Goal: Task Accomplishment & Management: Manage account settings

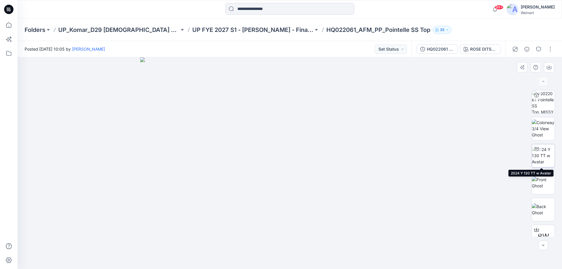
click at [540, 155] on img at bounding box center [543, 155] width 23 height 18
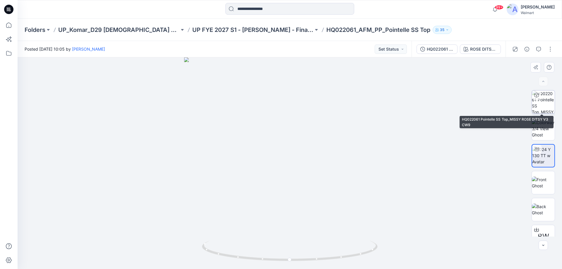
click at [547, 104] on img at bounding box center [543, 101] width 23 height 23
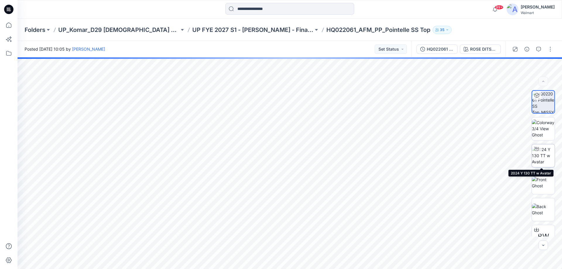
click at [547, 153] on img at bounding box center [543, 155] width 23 height 18
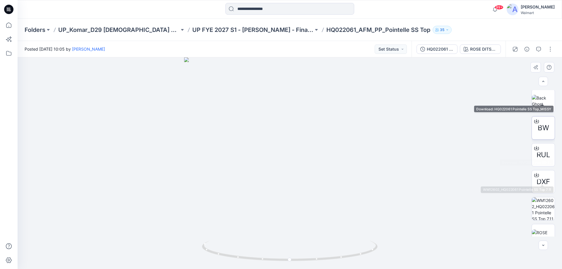
scroll to position [146, 0]
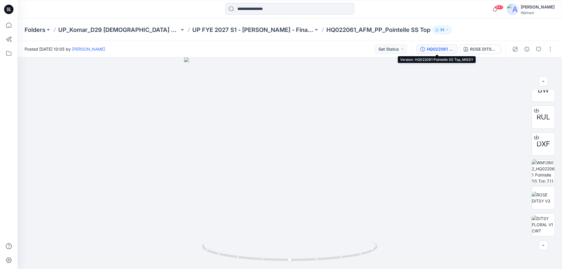
click at [440, 49] on div "HQ022061 Pointelle SS Top_MISSY" at bounding box center [440, 49] width 27 height 6
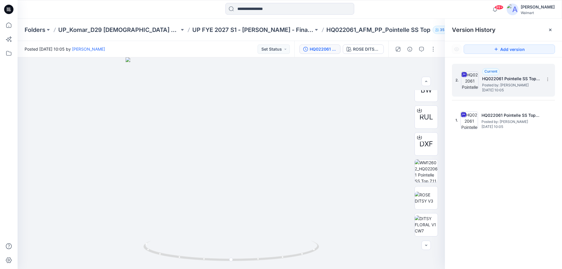
click at [497, 78] on h5 "HQ022061 Pointelle SS Top_MISSY" at bounding box center [511, 78] width 59 height 7
click at [502, 81] on h5 "HQ022061 Pointelle SS Top_MISSY" at bounding box center [511, 78] width 59 height 7
click at [505, 80] on h5 "HQ022061 Pointelle SS Top_MISSY" at bounding box center [511, 78] width 59 height 7
click at [548, 79] on icon at bounding box center [547, 79] width 5 height 5
click at [535, 194] on div "2. Current HQ022061 Pointelle SS Top_MISSY Posted by: Gayan Hettiarachchi Wedne…" at bounding box center [503, 167] width 117 height 220
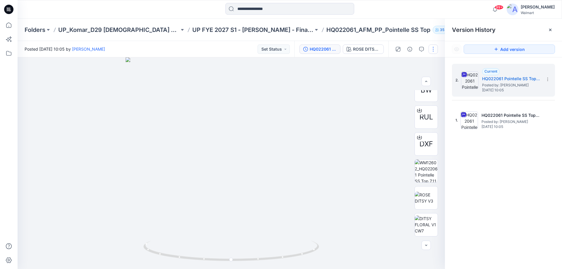
click at [434, 52] on button "button" at bounding box center [432, 48] width 9 height 9
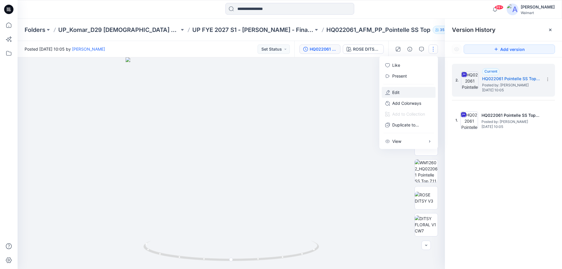
click at [397, 92] on p "Edit" at bounding box center [395, 92] width 7 height 6
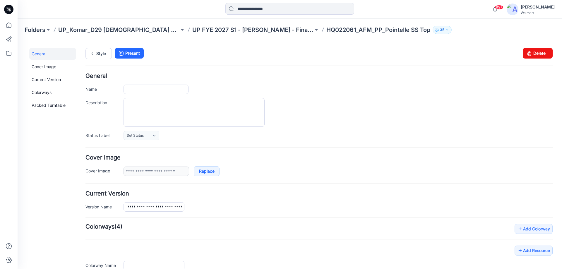
type input "**********"
click at [173, 89] on input "**********" at bounding box center [155, 89] width 65 height 9
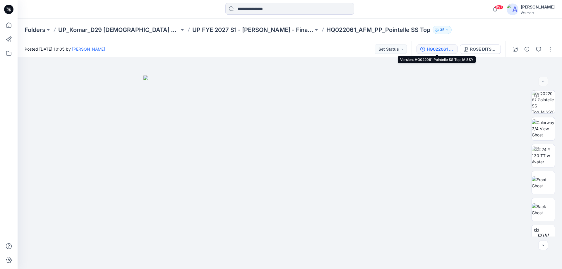
click at [433, 47] on div "HQ022061 Pointelle SS Top_MISSY" at bounding box center [440, 49] width 27 height 6
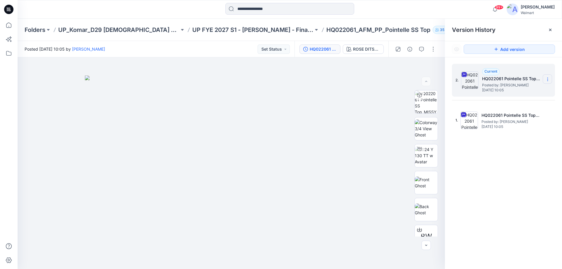
click at [548, 79] on icon at bounding box center [547, 79] width 5 height 5
click at [513, 189] on div "2. Current HQ022061 Pointelle SS Top_MISSY Posted by: Gayan Hettiarachchi Wedne…" at bounding box center [503, 167] width 117 height 220
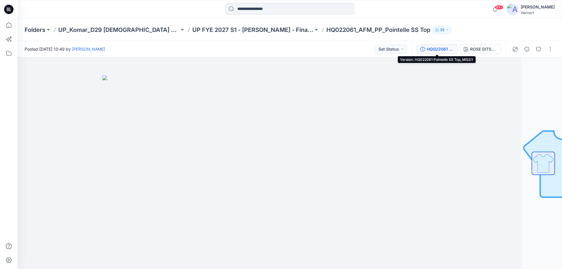
click at [454, 48] on button "HQ022061 Pointelle SS Top_MISSY" at bounding box center [436, 48] width 41 height 9
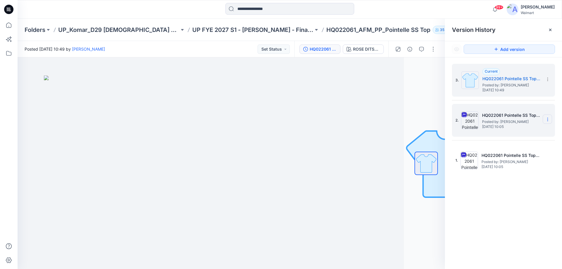
click at [549, 119] on icon at bounding box center [547, 119] width 5 height 5
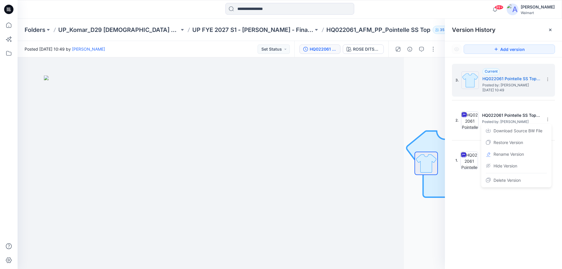
click at [517, 237] on div "3. Current HQ022061 Pointelle SS Top_MISSY Posted by: Kasun Didulanga Tuesday, …" at bounding box center [503, 167] width 117 height 220
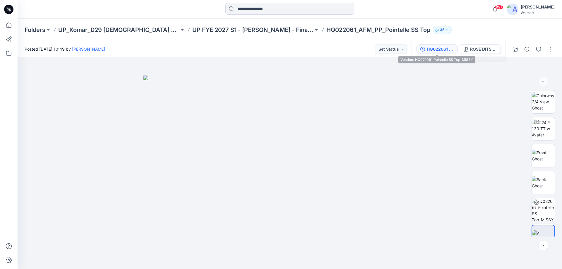
click at [453, 48] on div "HQ022061 Pointelle SS Top_MISSY" at bounding box center [440, 49] width 27 height 6
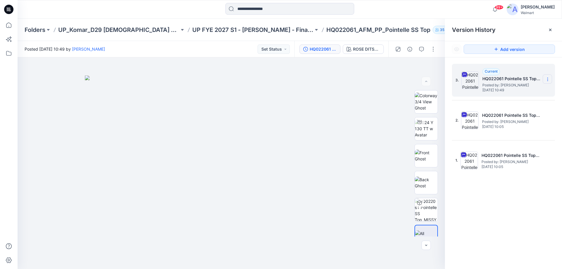
click at [548, 80] on icon at bounding box center [547, 79] width 5 height 5
click at [512, 128] on span "Delete Version" at bounding box center [506, 128] width 27 height 7
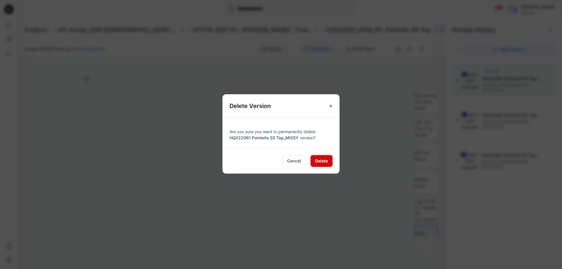
click at [320, 162] on span "Delete" at bounding box center [321, 161] width 13 height 6
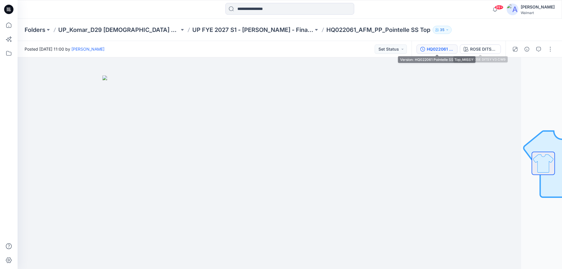
click at [447, 48] on div "HQ022061 Pointelle SS Top_MISSY" at bounding box center [440, 49] width 27 height 6
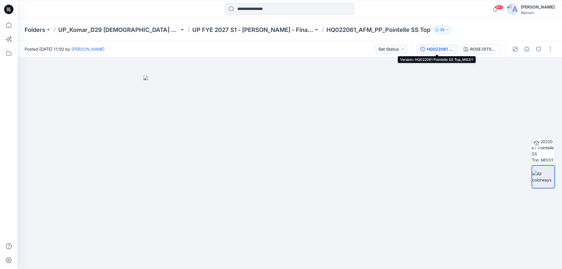
click at [445, 49] on div "HQ022061 Pointelle SS Top_MISSY" at bounding box center [440, 49] width 27 height 6
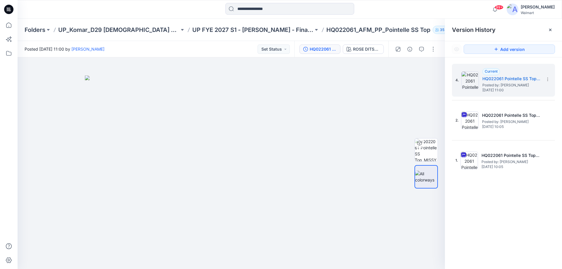
drag, startPoint x: 177, startPoint y: 47, endPoint x: 180, endPoint y: 50, distance: 3.9
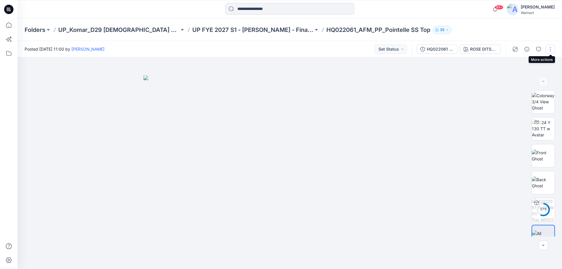
click at [552, 51] on button "button" at bounding box center [549, 48] width 9 height 9
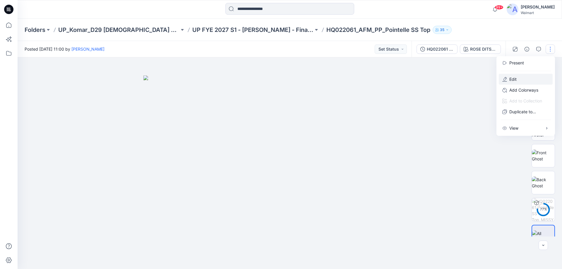
click at [522, 77] on button "Edit" at bounding box center [526, 79] width 54 height 11
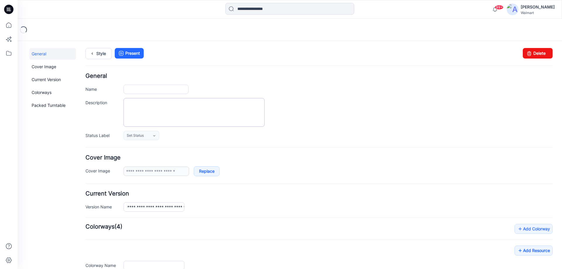
type input "**********"
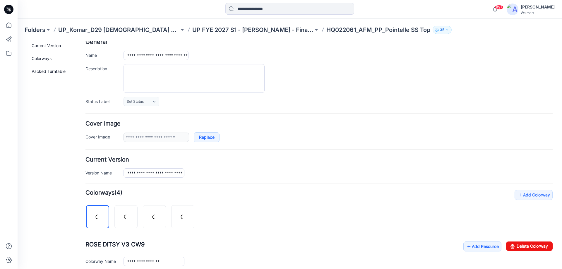
scroll to position [88, 0]
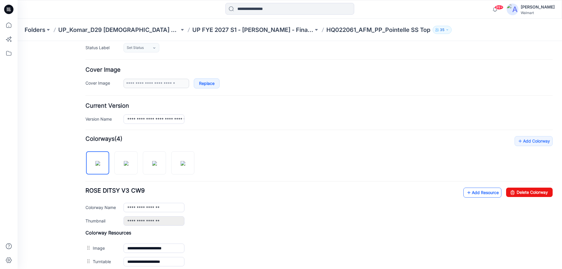
click at [476, 193] on link "Add Resource" at bounding box center [482, 193] width 38 height 10
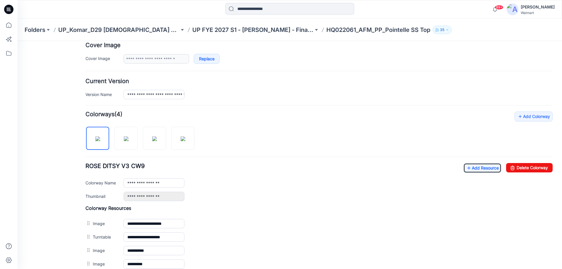
scroll to position [146, 0]
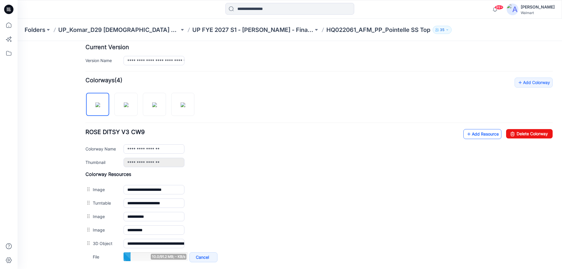
click at [473, 134] on link "Add Resource" at bounding box center [482, 134] width 38 height 10
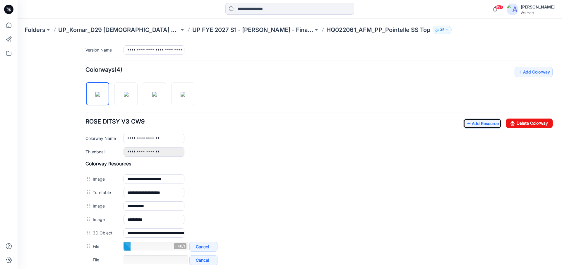
scroll to position [176, 0]
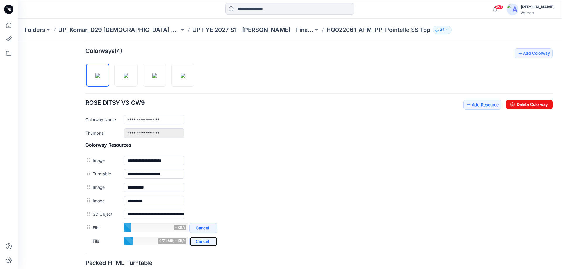
click at [202, 242] on link "Cancel" at bounding box center [203, 241] width 28 height 10
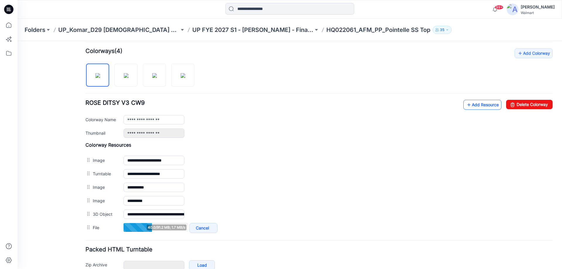
click at [484, 104] on link "Add Resource" at bounding box center [482, 105] width 38 height 10
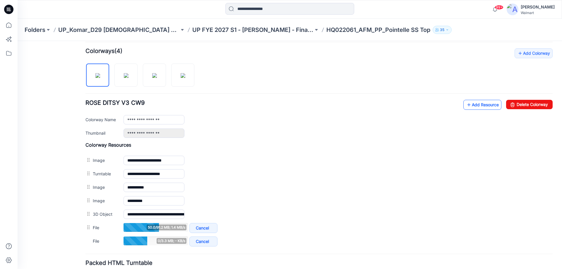
click at [476, 105] on link "Add Resource" at bounding box center [482, 105] width 38 height 10
click at [487, 105] on link "Add Resource" at bounding box center [482, 105] width 38 height 10
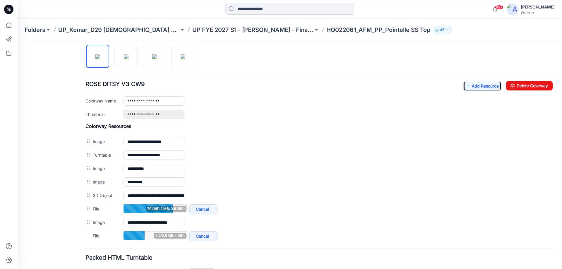
scroll to position [205, 0]
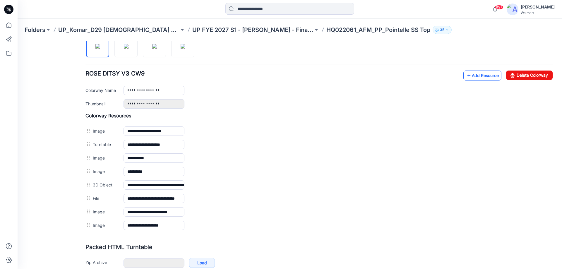
click at [474, 75] on link "Add Resource" at bounding box center [482, 76] width 38 height 10
click at [471, 76] on link "Add Resource" at bounding box center [482, 76] width 38 height 10
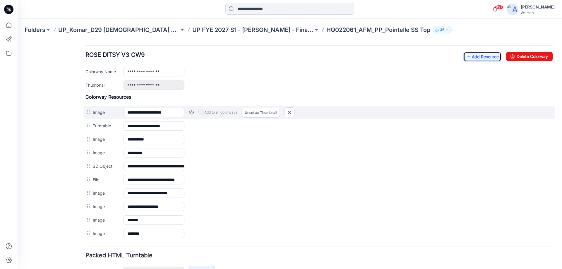
scroll to position [234, 0]
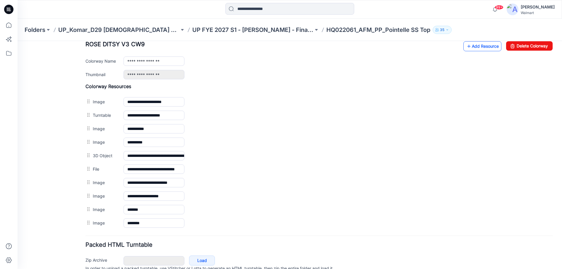
click at [476, 47] on link "Add Resource" at bounding box center [482, 46] width 38 height 10
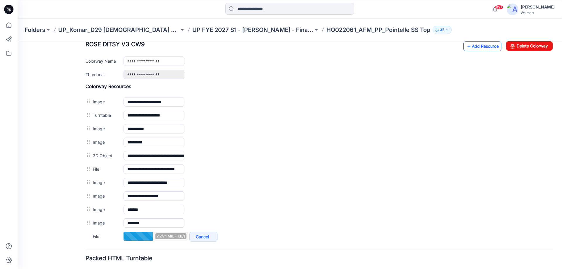
click at [480, 47] on link "Add Resource" at bounding box center [482, 46] width 38 height 10
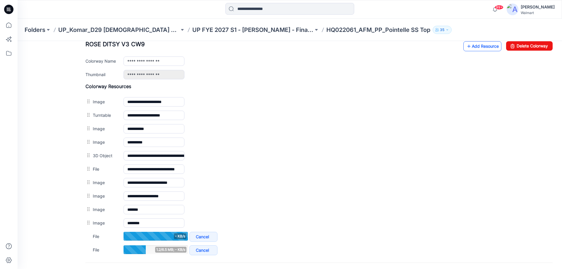
click at [476, 45] on link "Add Resource" at bounding box center [482, 46] width 38 height 10
click at [485, 47] on link "Add Resource" at bounding box center [482, 46] width 38 height 10
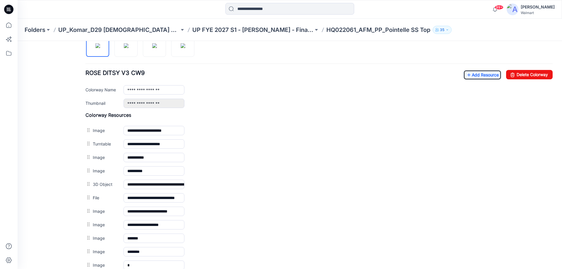
scroll to position [205, 0]
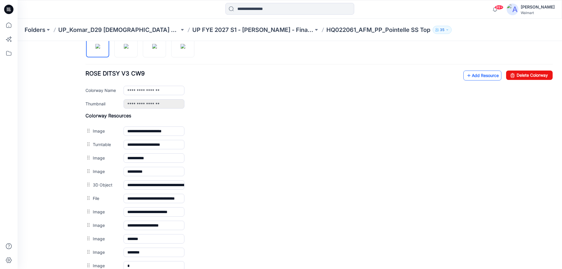
click at [475, 75] on link "Add Resource" at bounding box center [482, 76] width 38 height 10
click at [470, 73] on link "Add Resource" at bounding box center [482, 76] width 38 height 10
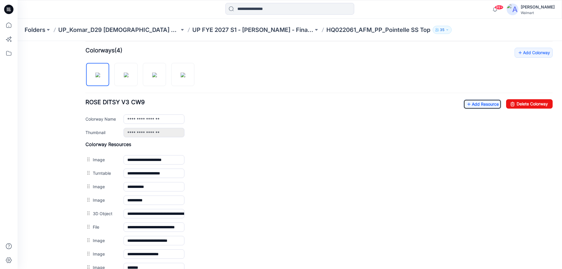
scroll to position [176, 0]
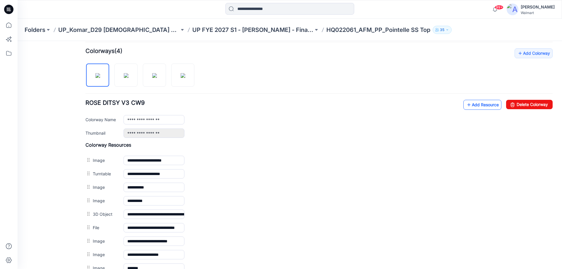
click at [480, 103] on link "Add Resource" at bounding box center [482, 105] width 38 height 10
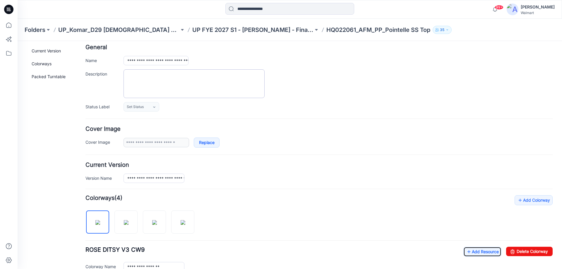
scroll to position [0, 0]
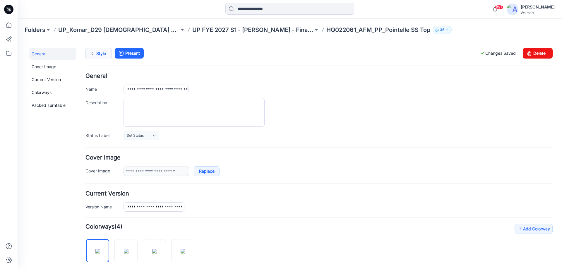
click at [100, 55] on link "Style" at bounding box center [98, 53] width 26 height 11
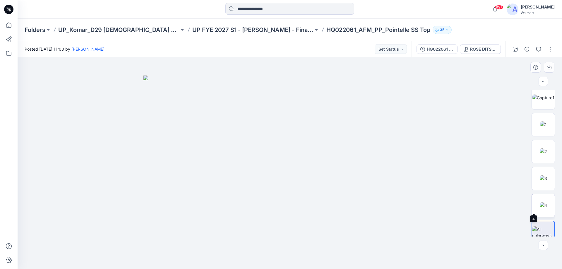
scroll to position [254, 0]
click at [541, 195] on img at bounding box center [543, 198] width 7 height 6
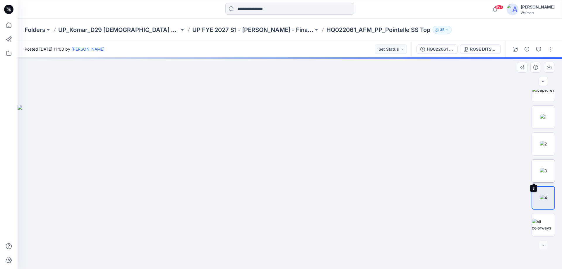
click at [542, 170] on img at bounding box center [543, 171] width 7 height 6
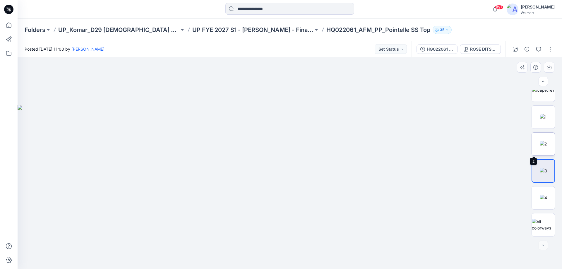
click at [545, 143] on img at bounding box center [543, 144] width 7 height 6
click at [545, 116] on img at bounding box center [543, 117] width 7 height 6
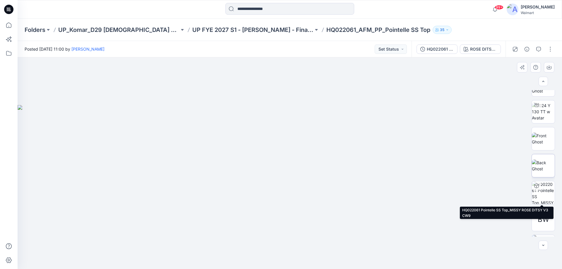
scroll to position [0, 0]
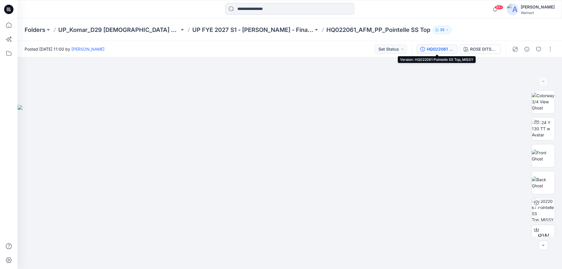
click at [449, 49] on div "HQ022061 Pointelle SS Top_MISSY" at bounding box center [440, 49] width 27 height 6
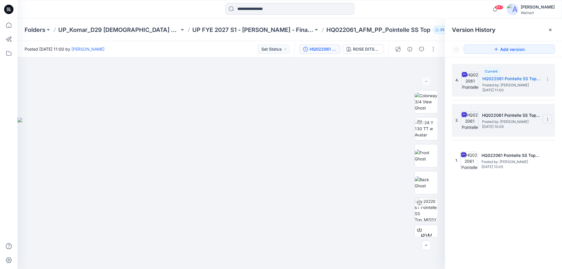
click at [546, 120] on icon at bounding box center [547, 119] width 5 height 5
click at [520, 179] on span "Delete Version" at bounding box center [506, 180] width 27 height 7
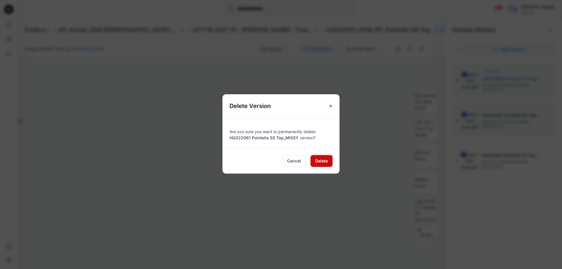
click at [322, 162] on span "Delete" at bounding box center [321, 161] width 13 height 6
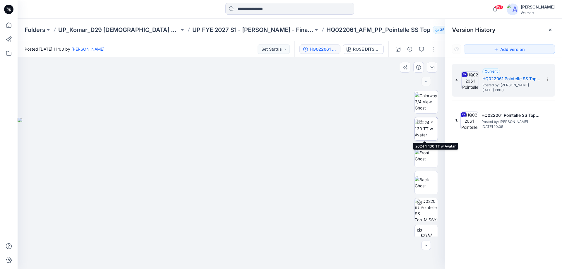
click at [434, 129] on img at bounding box center [426, 128] width 23 height 18
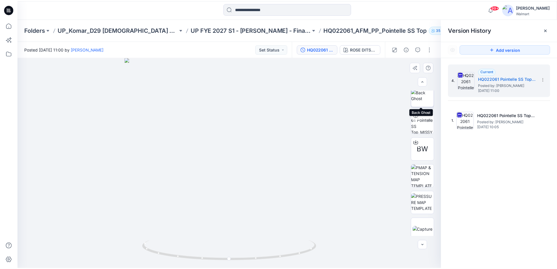
scroll to position [88, 0]
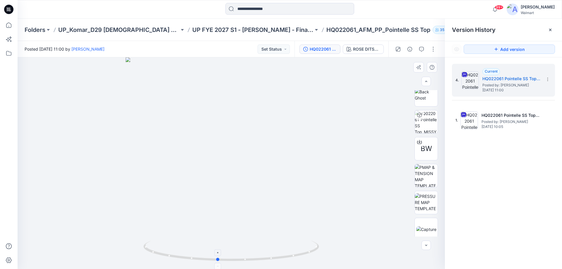
drag, startPoint x: 260, startPoint y: 261, endPoint x: 246, endPoint y: 249, distance: 17.9
click at [246, 249] on icon at bounding box center [231, 252] width 177 height 22
click at [10, 9] on icon at bounding box center [9, 8] width 3 height 0
